Goal: Check status: Check status

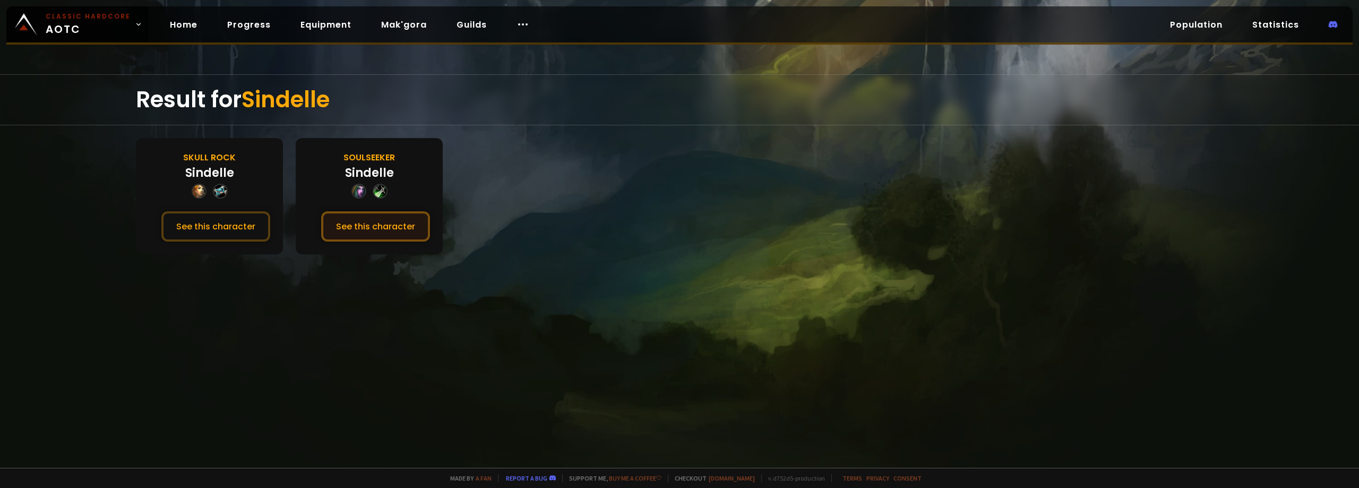
click at [338, 225] on button "See this character" at bounding box center [375, 226] width 109 height 30
